Goal: Task Accomplishment & Management: Complete application form

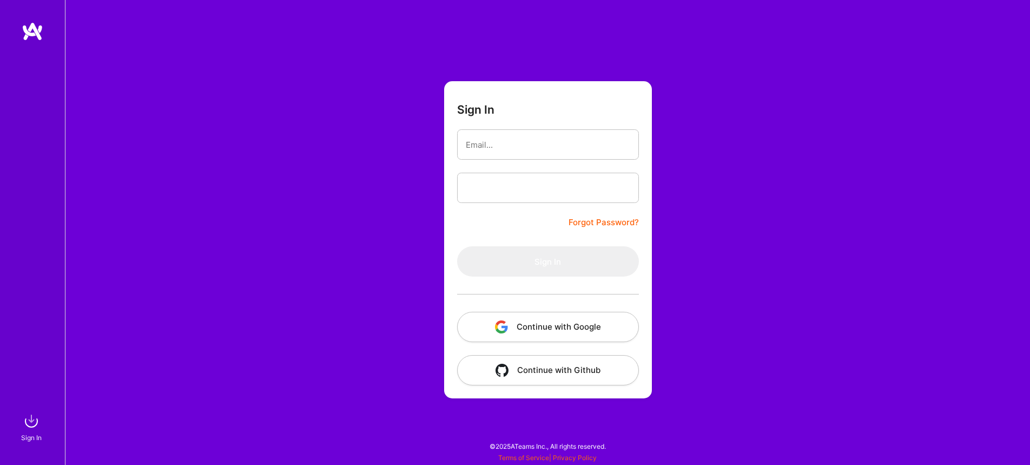
click at [578, 329] on button "Continue with Google" at bounding box center [548, 327] width 182 height 30
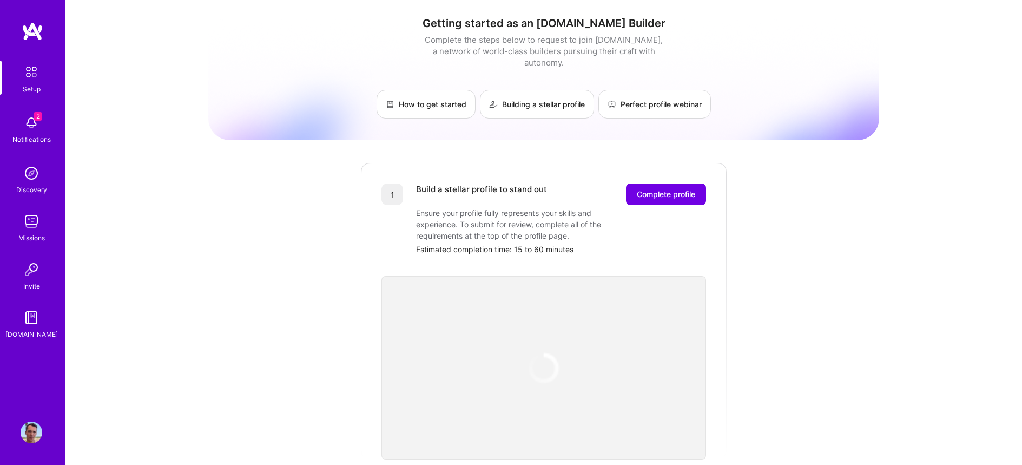
click at [902, 107] on div "Getting started as an [DOMAIN_NAME] Builder Complete the steps below to request…" at bounding box center [543, 422] width 956 height 845
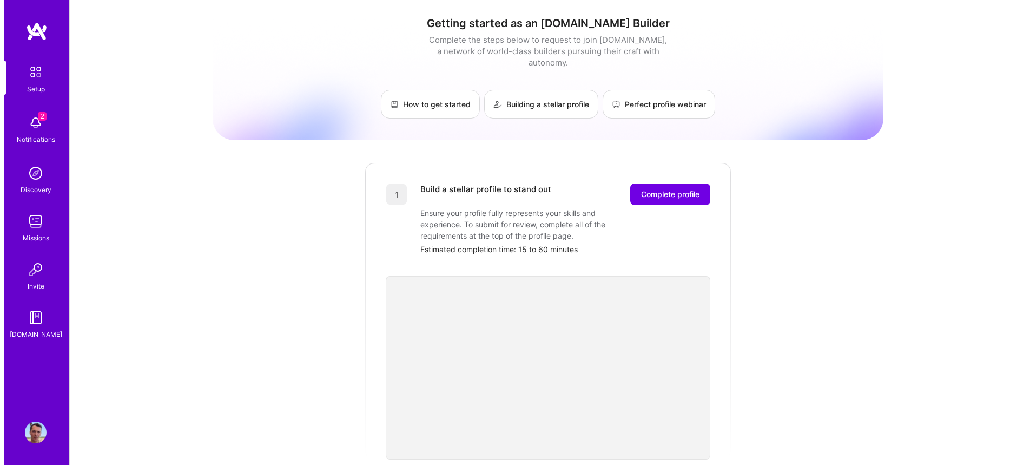
scroll to position [2, 0]
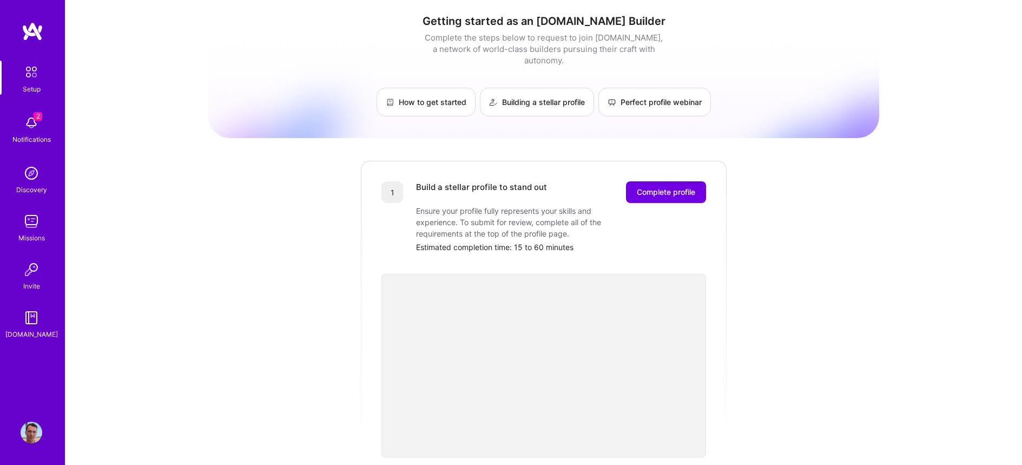
click at [27, 127] on img at bounding box center [32, 123] width 22 height 22
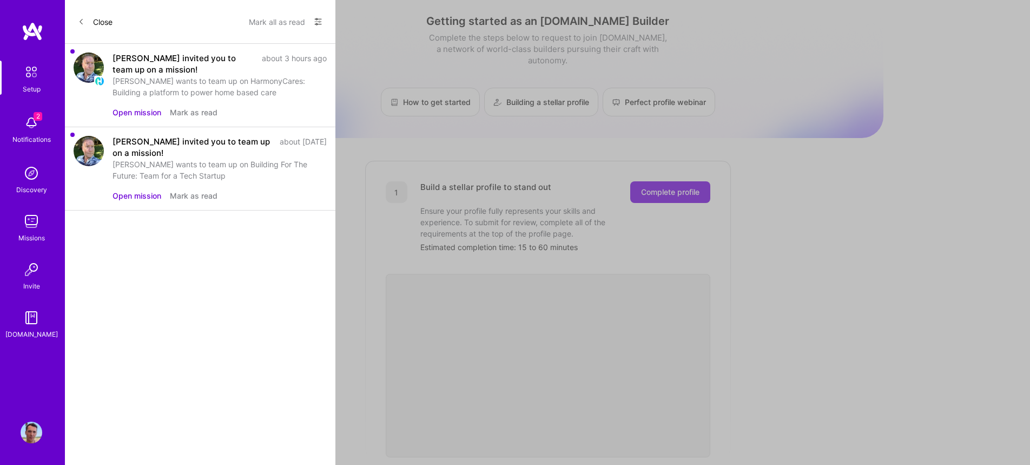
click at [135, 108] on button "Open mission" at bounding box center [137, 112] width 49 height 11
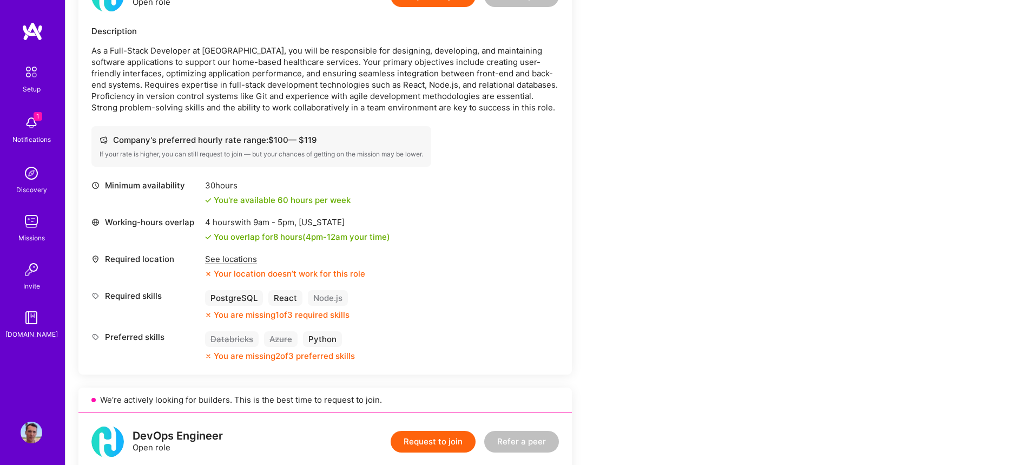
scroll to position [320, 0]
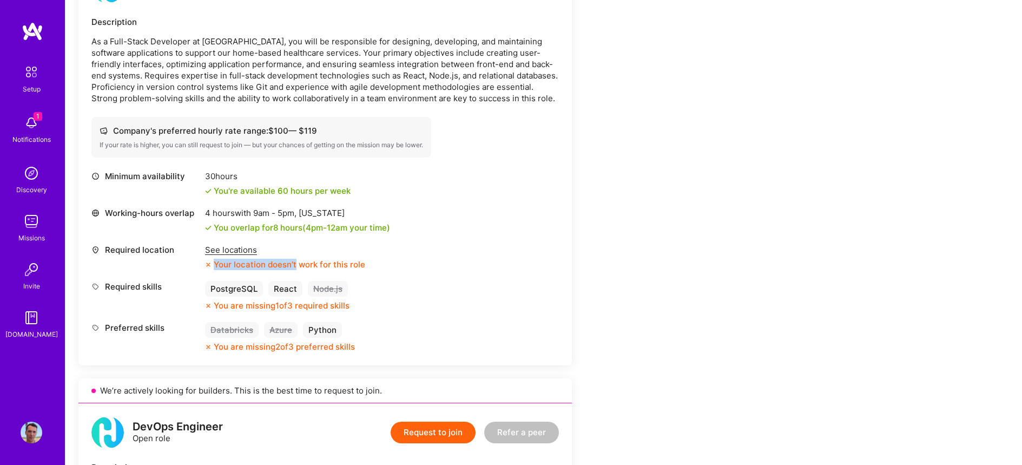
drag, startPoint x: 296, startPoint y: 263, endPoint x: 347, endPoint y: 266, distance: 51.4
click at [372, 263] on div "Required location See locations Your location doesn’t work for this role" at bounding box center [324, 257] width 467 height 26
click at [273, 266] on div "Your location doesn’t work for this role" at bounding box center [285, 264] width 160 height 11
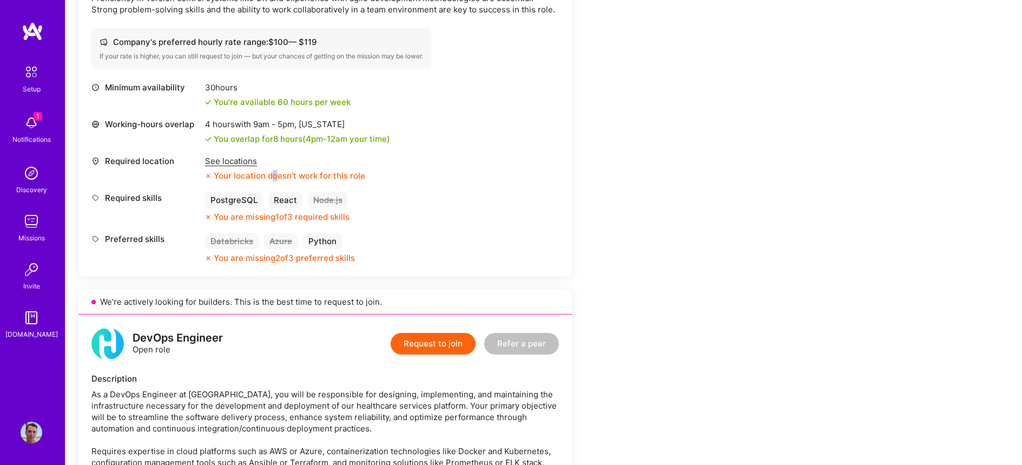
scroll to position [413, 0]
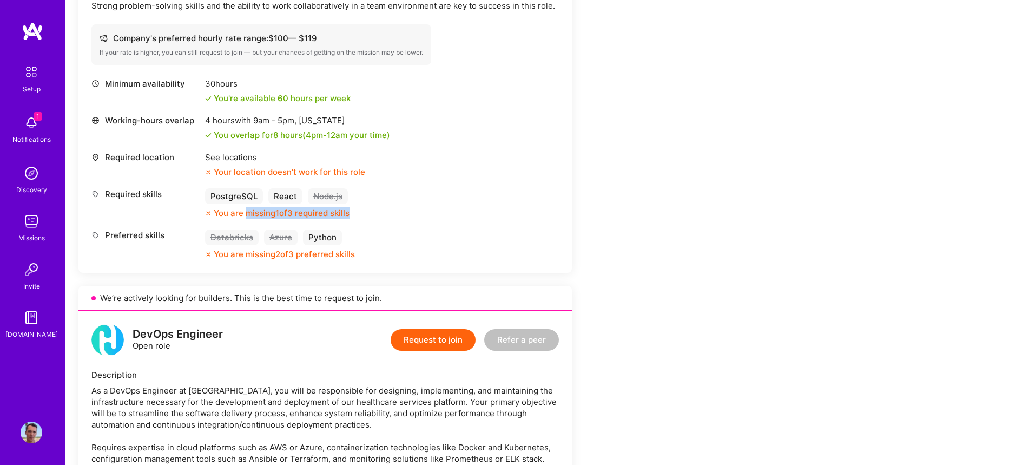
drag, startPoint x: 245, startPoint y: 214, endPoint x: 376, endPoint y: 215, distance: 130.9
click at [376, 215] on div "Required skills PostgreSQL React Node.js You are missing 1 of 3 required skills" at bounding box center [324, 203] width 467 height 30
drag, startPoint x: 508, startPoint y: 219, endPoint x: 518, endPoint y: 221, distance: 10.5
click at [508, 219] on div "Minimum availability 30 hours You're available 60 hours per week Working-hours …" at bounding box center [324, 169] width 467 height 182
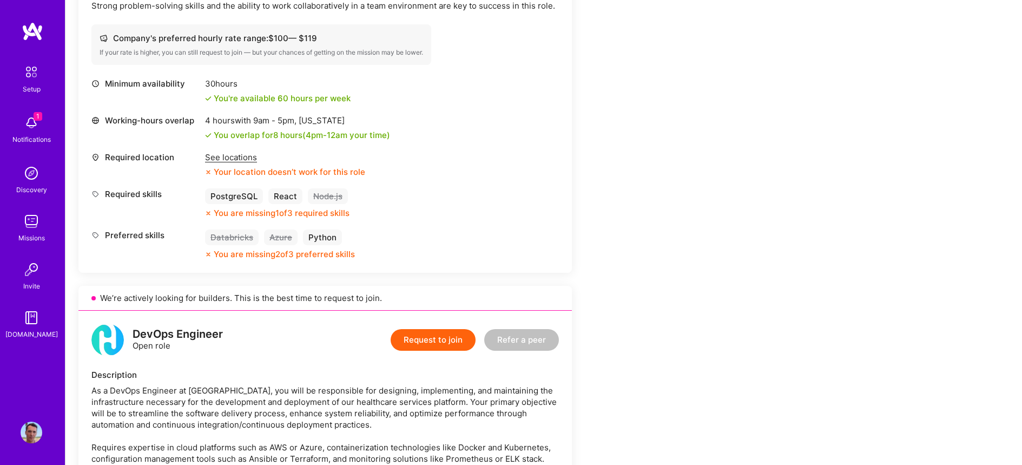
drag, startPoint x: 232, startPoint y: 249, endPoint x: 486, endPoint y: 250, distance: 254.2
click at [486, 250] on div "Preferred skills Databricks Azure Python You are missing 2 of 3 preferred skills" at bounding box center [324, 244] width 467 height 30
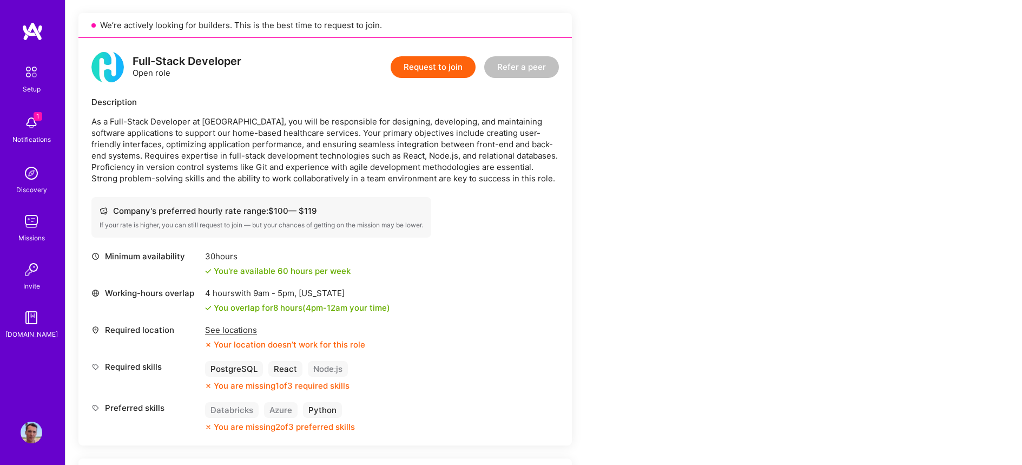
scroll to position [256, 0]
